Goal: Obtain resource: Download file/media

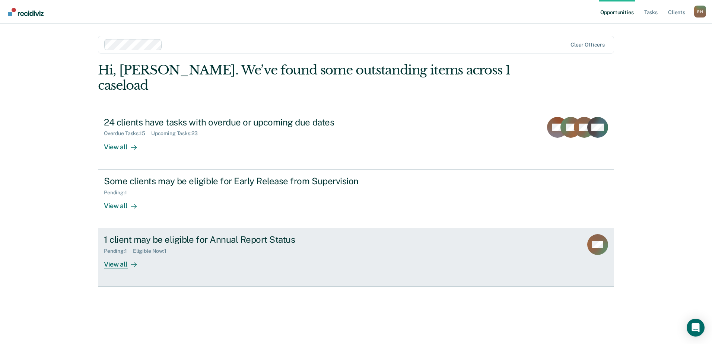
click at [205, 234] on div "1 client may be eligible for Annual Report Status" at bounding box center [234, 239] width 261 height 11
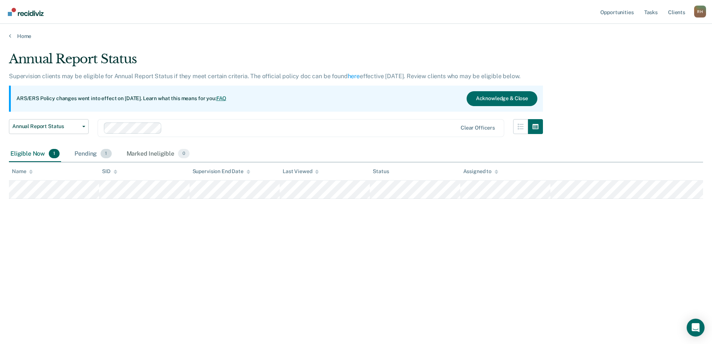
click at [101, 156] on span "1" at bounding box center [106, 154] width 11 height 10
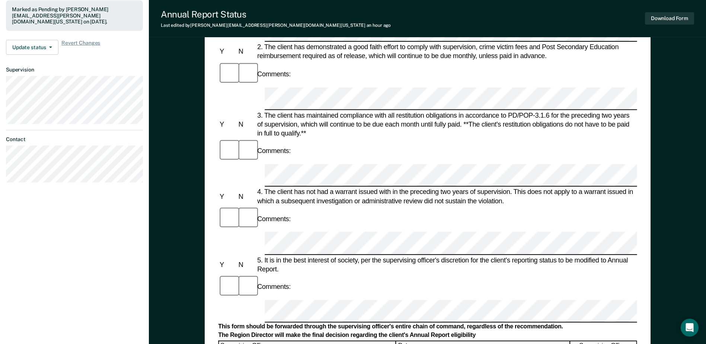
scroll to position [186, 0]
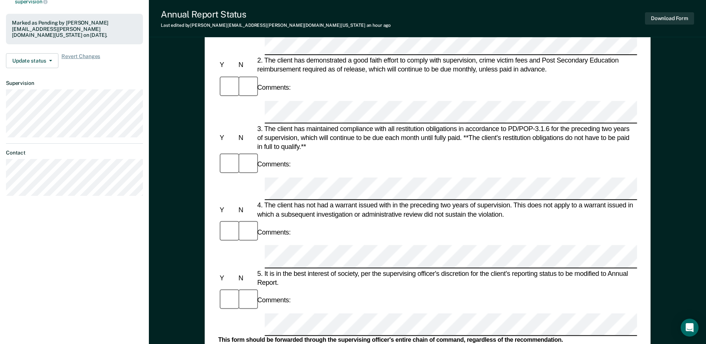
click at [672, 230] on div "Annual Reporting Checklist, Recommendation, and Determination Form Clients who …" at bounding box center [427, 187] width 557 height 655
click at [677, 20] on button "Download Form" at bounding box center [669, 18] width 49 height 12
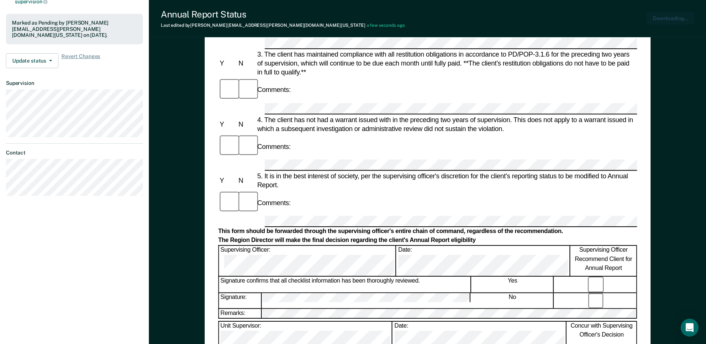
scroll to position [0, 0]
